Goal: Task Accomplishment & Management: Manage account settings

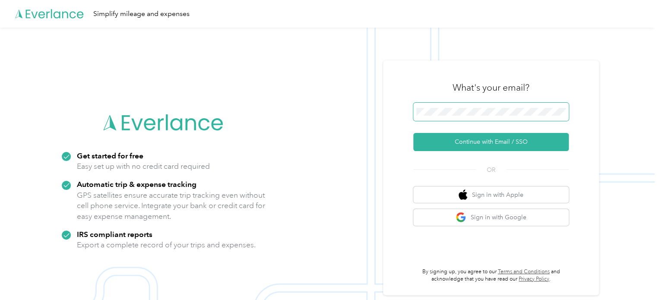
click at [430, 105] on span at bounding box center [490, 112] width 155 height 18
click at [445, 130] on form "Continue with Email / SSO" at bounding box center [490, 127] width 155 height 48
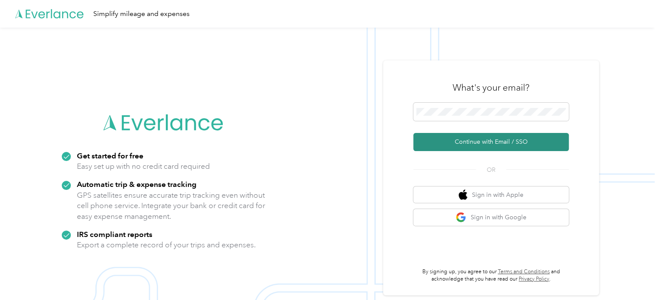
click at [445, 139] on button "Continue with Email / SSO" at bounding box center [490, 142] width 155 height 18
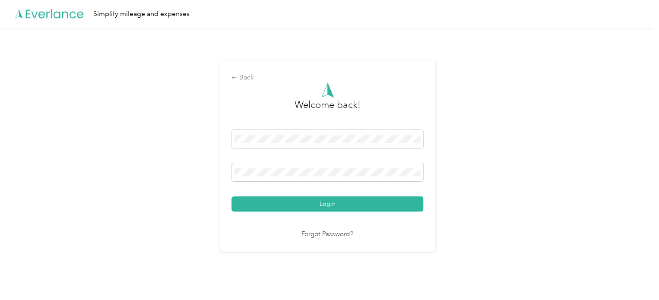
click at [491, 69] on div "Back Welcome back! Login Forgot Password?" at bounding box center [327, 160] width 655 height 264
click at [232, 197] on button "Login" at bounding box center [328, 204] width 192 height 15
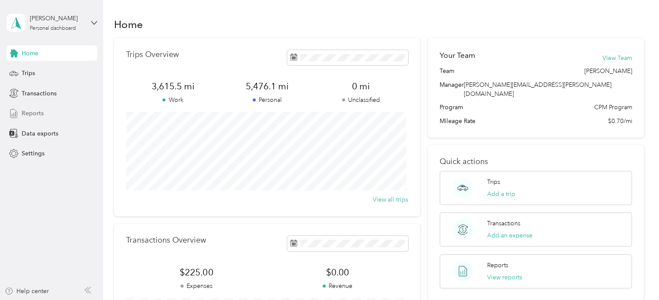
click at [38, 109] on span "Reports" at bounding box center [33, 113] width 22 height 9
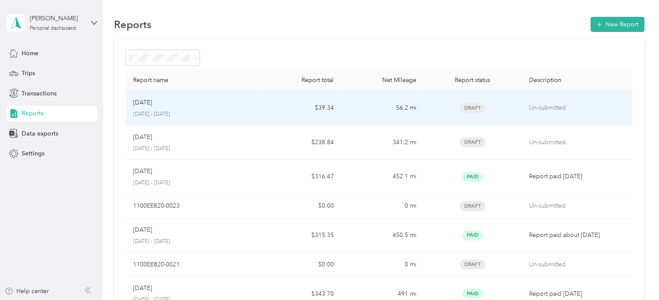
click at [553, 108] on p "Un-submitted" at bounding box center [577, 108] width 96 height 10
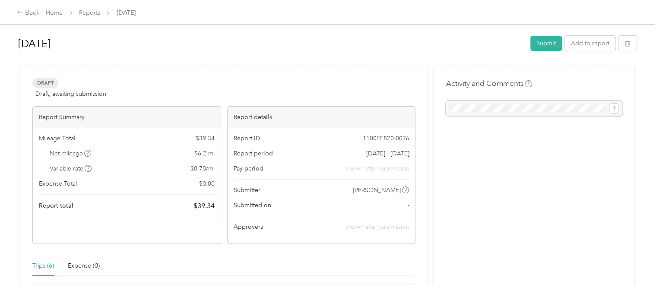
drag, startPoint x: 544, startPoint y: 43, endPoint x: 445, endPoint y: 58, distance: 100.5
click at [445, 58] on div "[DATE] Submit Add to report" at bounding box center [327, 45] width 619 height 30
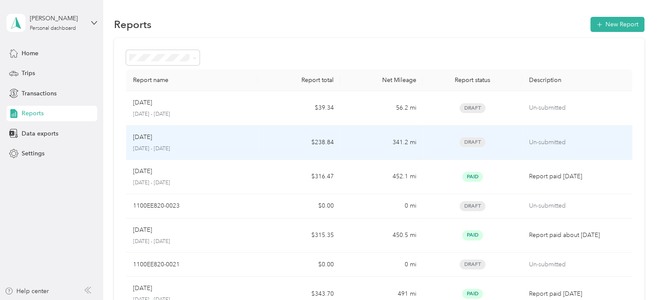
click at [556, 141] on p "Un-submitted" at bounding box center [577, 143] width 96 height 10
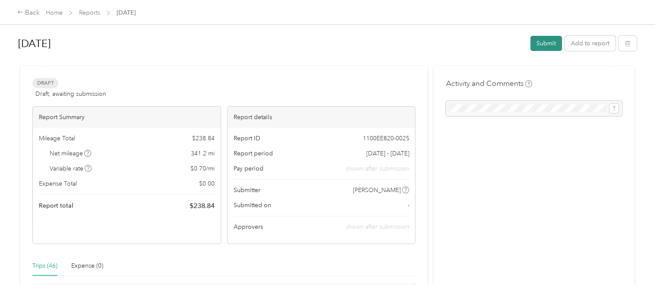
click at [536, 39] on button "Submit" at bounding box center [546, 43] width 32 height 15
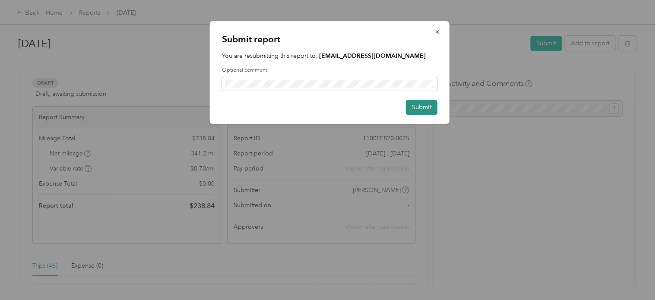
click at [420, 103] on button "Submit" at bounding box center [422, 107] width 32 height 15
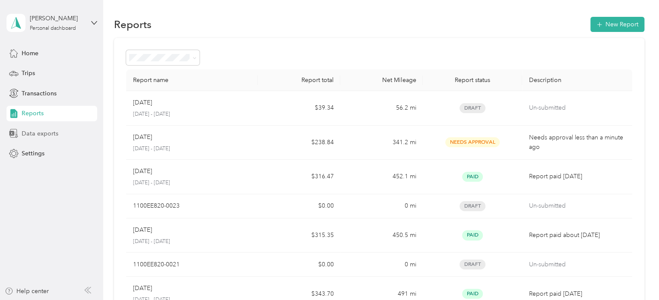
click at [48, 131] on span "Data exports" at bounding box center [40, 133] width 37 height 9
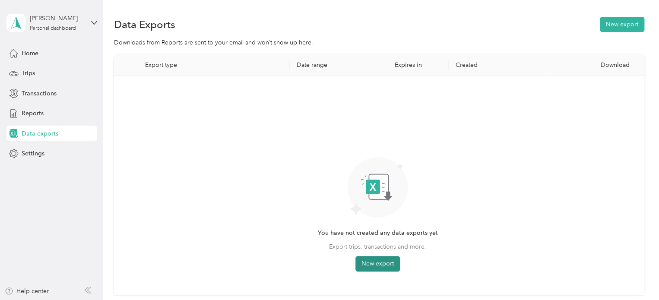
click at [378, 265] on button "New export" at bounding box center [377, 264] width 44 height 16
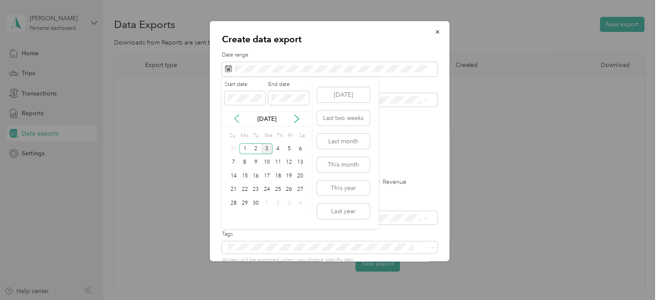
click at [237, 120] on icon at bounding box center [236, 118] width 9 height 9
click at [288, 148] on div "1" at bounding box center [288, 148] width 11 height 11
click at [288, 200] on div "29" at bounding box center [288, 203] width 11 height 11
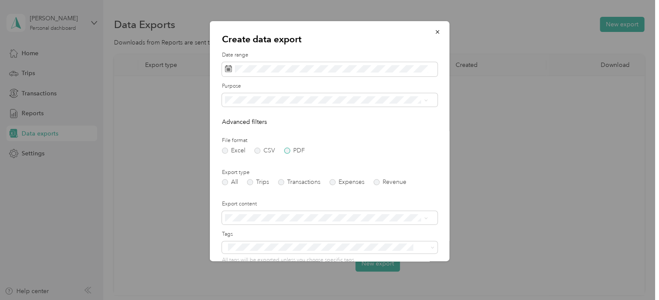
click at [286, 150] on label "PDF" at bounding box center [294, 151] width 21 height 6
click at [342, 145] on div "Personal" at bounding box center [326, 145] width 197 height 9
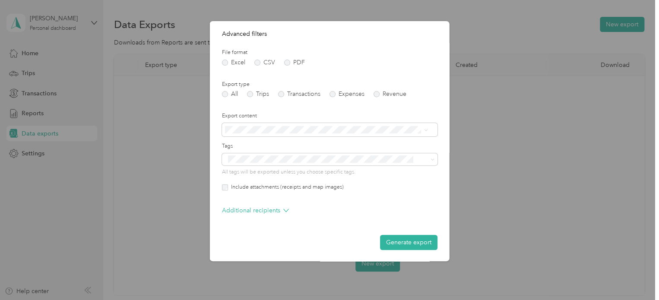
scroll to position [89, 0]
click at [283, 207] on icon at bounding box center [286, 210] width 6 height 6
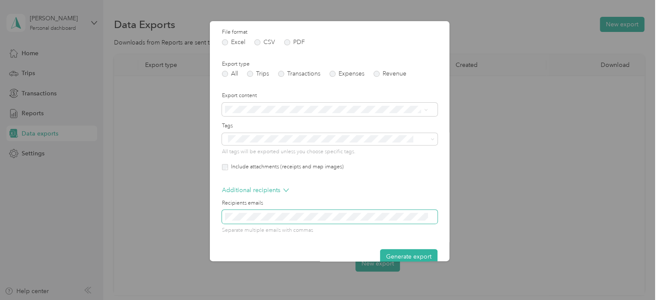
scroll to position [124, 0]
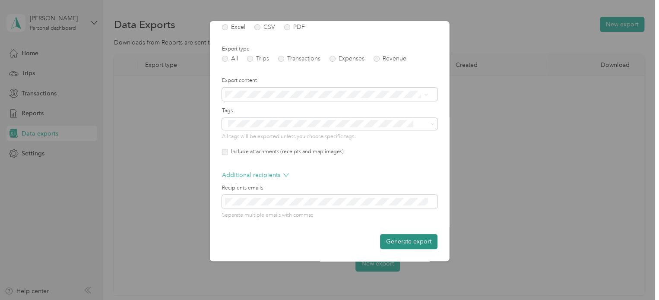
click at [380, 243] on button "Generate export" at bounding box center [408, 241] width 57 height 15
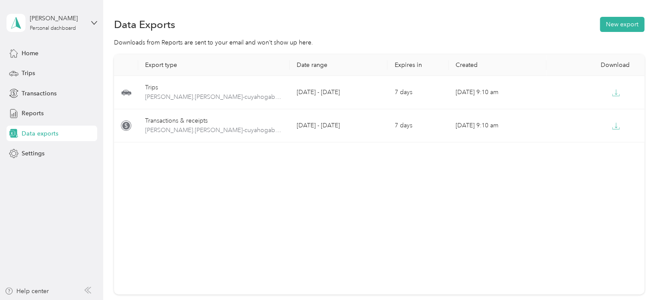
click at [281, 182] on div "Export type Date range Expires in Created Download Trips [PERSON_NAME].[PERSON_…" at bounding box center [379, 174] width 530 height 240
